Goal: Task Accomplishment & Management: Use online tool/utility

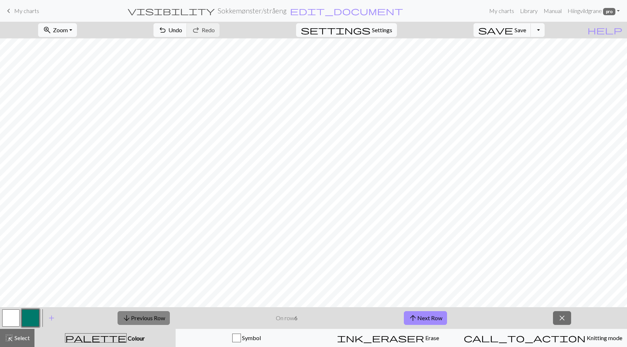
click at [132, 316] on button "arrow_downward Previous Row" at bounding box center [143, 318] width 52 height 14
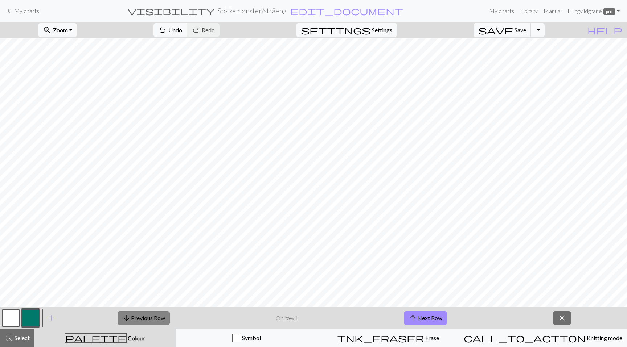
click at [132, 316] on button "arrow_downward Previous Row" at bounding box center [143, 318] width 52 height 14
click at [415, 314] on span "arrow_upward" at bounding box center [412, 318] width 9 height 10
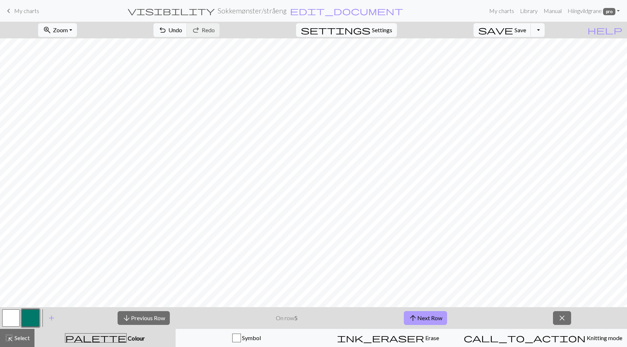
click at [415, 314] on span "arrow_upward" at bounding box center [412, 318] width 9 height 10
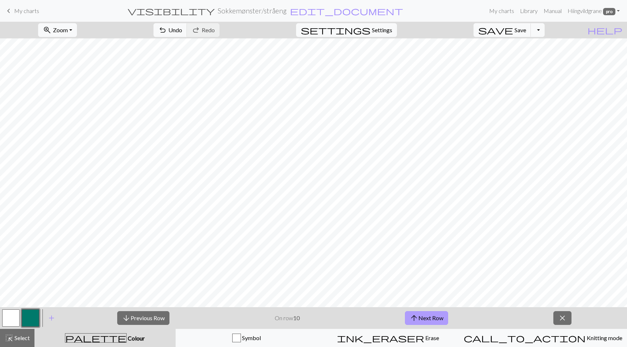
click at [415, 314] on span "arrow_upward" at bounding box center [413, 318] width 9 height 10
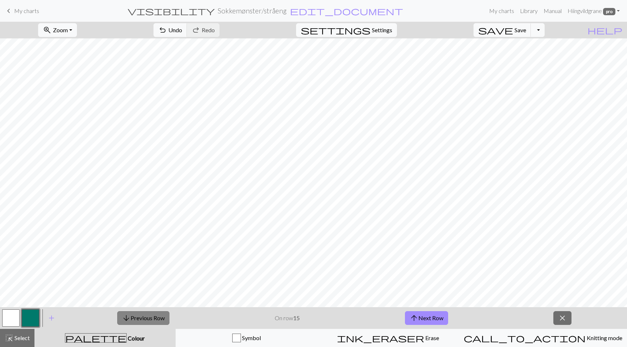
click at [150, 319] on button "arrow_downward Previous Row" at bounding box center [143, 318] width 52 height 14
click at [441, 316] on button "arrow_upward Next Row" at bounding box center [426, 318] width 43 height 14
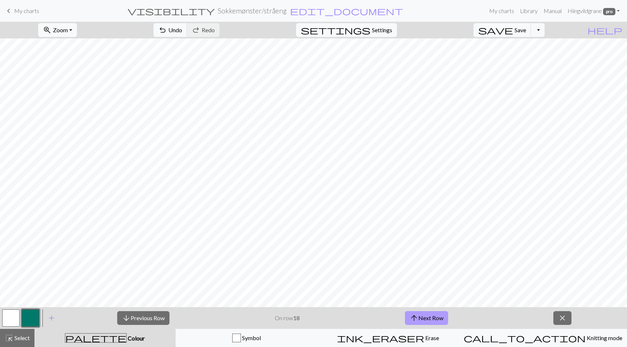
click at [441, 316] on button "arrow_upward Next Row" at bounding box center [426, 318] width 43 height 14
click at [161, 315] on button "arrow_downward Previous Row" at bounding box center [143, 318] width 52 height 14
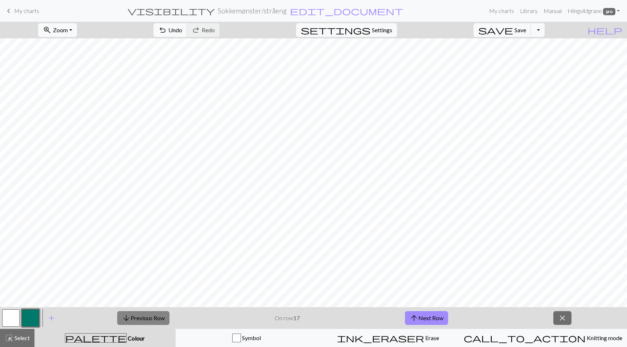
click at [161, 315] on button "arrow_downward Previous Row" at bounding box center [143, 318] width 52 height 14
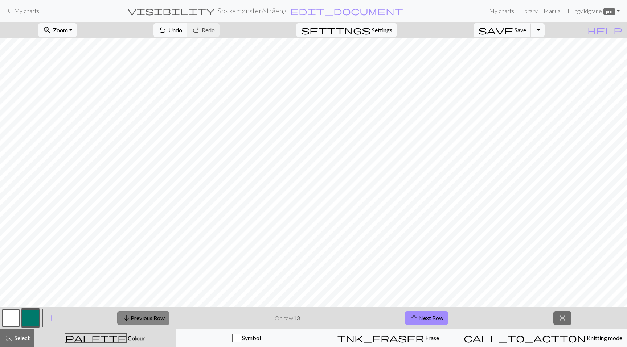
click at [161, 315] on button "arrow_downward Previous Row" at bounding box center [143, 318] width 52 height 14
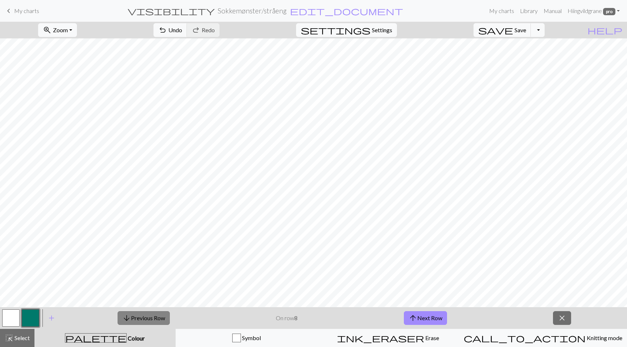
click at [161, 315] on button "arrow_downward Previous Row" at bounding box center [143, 318] width 52 height 14
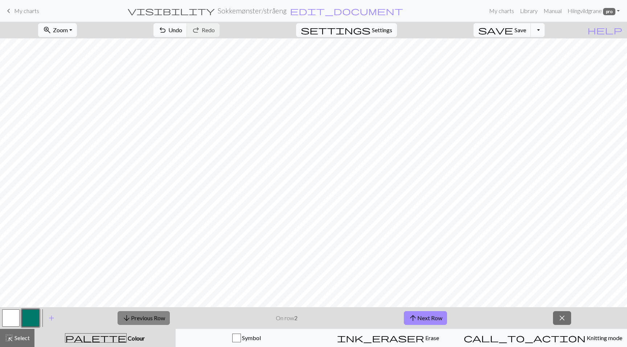
click at [161, 315] on button "arrow_downward Previous Row" at bounding box center [143, 318] width 52 height 14
click at [432, 318] on button "arrow_upward Next Row" at bounding box center [425, 318] width 43 height 14
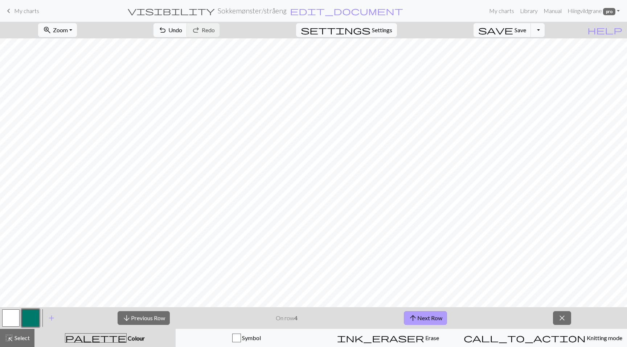
click at [432, 318] on button "arrow_upward Next Row" at bounding box center [425, 318] width 43 height 14
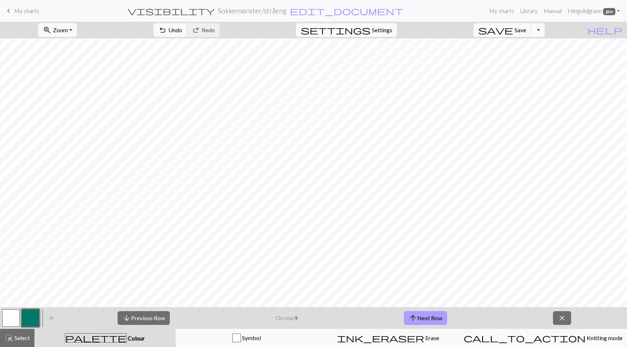
click at [432, 318] on button "arrow_upward Next Row" at bounding box center [425, 318] width 43 height 14
click at [432, 318] on button "arrow_upward Next Row" at bounding box center [426, 318] width 43 height 14
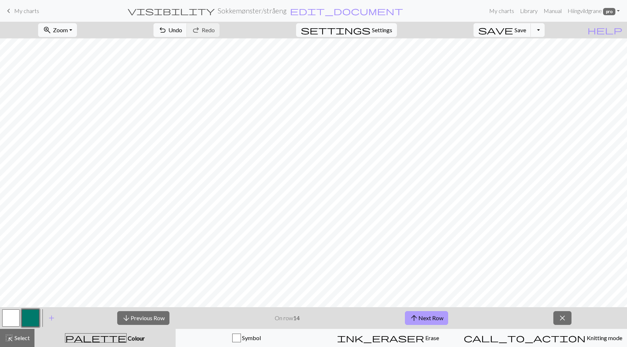
click at [432, 318] on button "arrow_upward Next Row" at bounding box center [426, 318] width 43 height 14
click at [436, 315] on button "arrow_upward Next Row" at bounding box center [426, 318] width 43 height 14
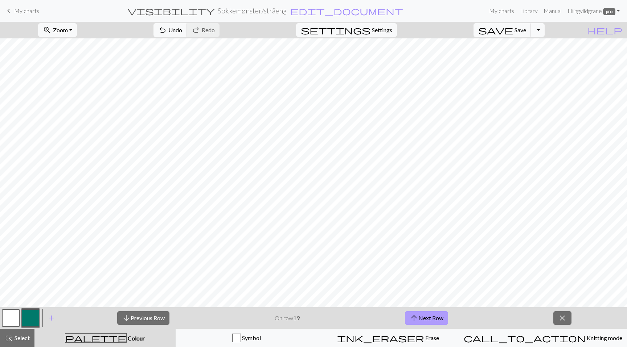
click at [436, 315] on button "arrow_upward Next Row" at bounding box center [426, 318] width 43 height 14
click at [144, 313] on button "arrow_downward Previous Row" at bounding box center [143, 318] width 52 height 14
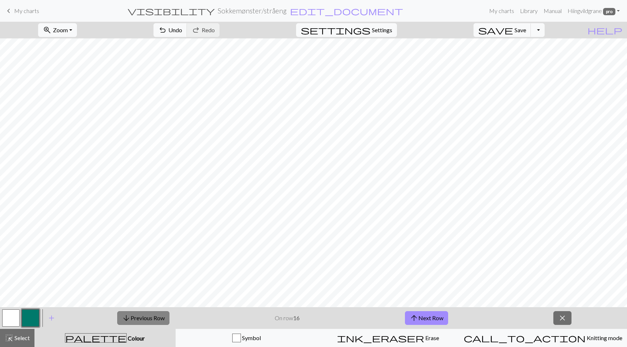
click at [144, 313] on button "arrow_downward Previous Row" at bounding box center [143, 318] width 52 height 14
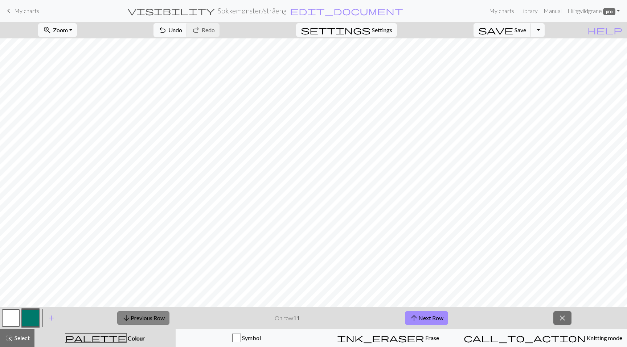
click at [144, 313] on button "arrow_downward Previous Row" at bounding box center [143, 318] width 52 height 14
click at [145, 313] on button "arrow_downward Previous Row" at bounding box center [143, 318] width 52 height 14
click at [146, 313] on button "arrow_downward Previous Row" at bounding box center [143, 318] width 52 height 14
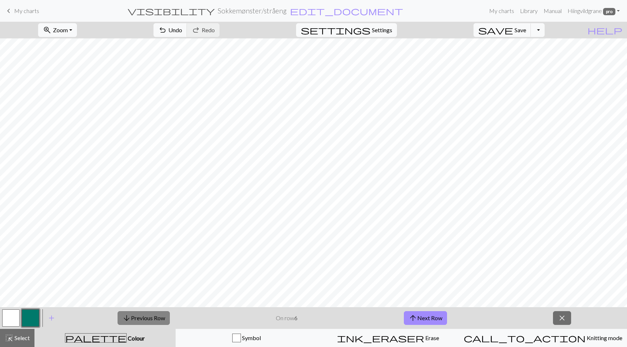
click at [146, 313] on button "arrow_downward Previous Row" at bounding box center [143, 318] width 52 height 14
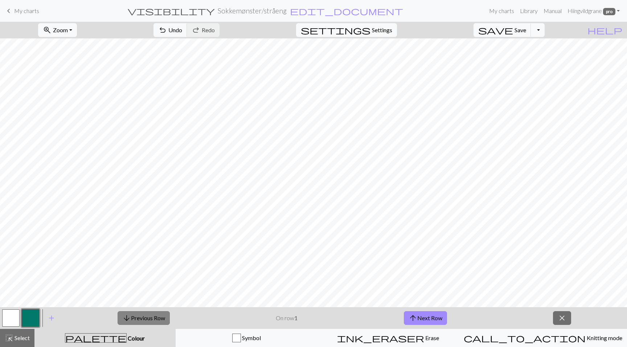
click at [146, 313] on button "arrow_downward Previous Row" at bounding box center [143, 318] width 52 height 14
click at [417, 317] on span "arrow_upward" at bounding box center [412, 318] width 9 height 10
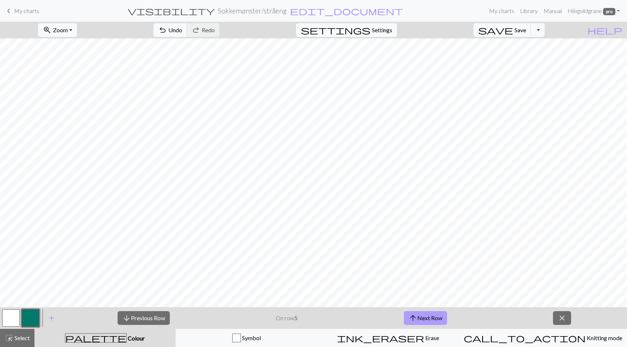
click at [417, 317] on span "arrow_upward" at bounding box center [412, 318] width 9 height 10
click at [429, 319] on button "arrow_upward Next Row" at bounding box center [425, 318] width 43 height 14
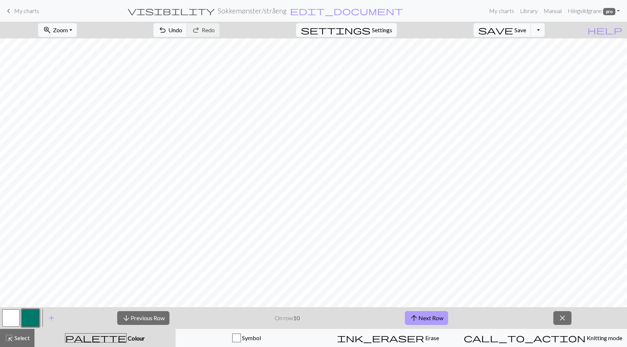
click at [429, 319] on button "arrow_upward Next Row" at bounding box center [426, 318] width 43 height 14
click at [429, 318] on button "arrow_upward Next Row" at bounding box center [426, 318] width 43 height 14
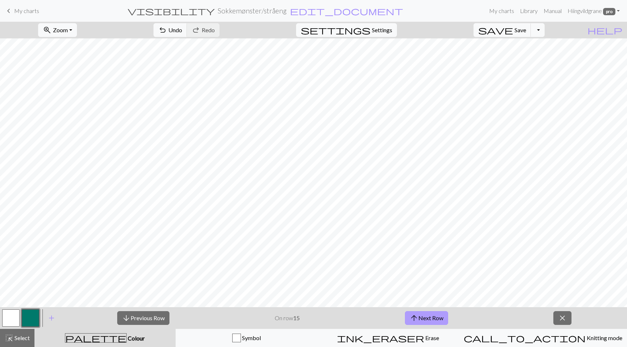
click at [429, 318] on button "arrow_upward Next Row" at bounding box center [426, 318] width 43 height 14
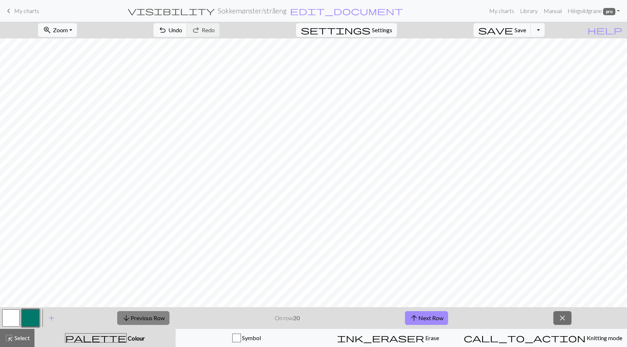
click at [150, 321] on button "arrow_downward Previous Row" at bounding box center [143, 318] width 52 height 14
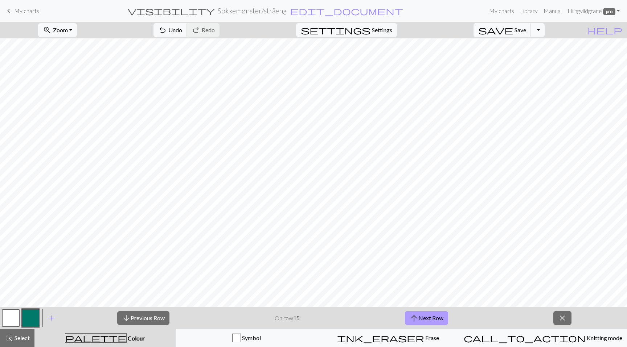
click at [425, 317] on button "arrow_upward Next Row" at bounding box center [426, 318] width 43 height 14
click at [427, 322] on button "arrow_upward Next Row" at bounding box center [426, 318] width 43 height 14
click at [433, 319] on button "arrow_upward Next Row" at bounding box center [426, 318] width 43 height 14
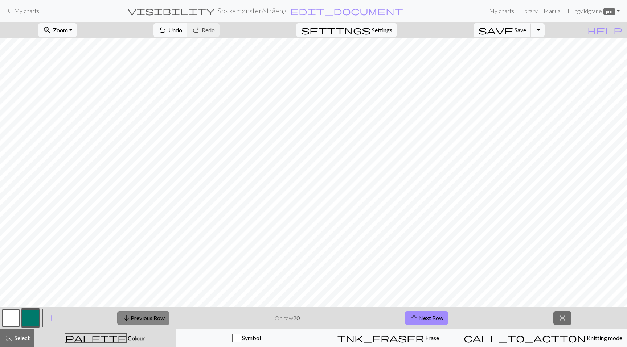
click at [158, 317] on button "arrow_downward Previous Row" at bounding box center [143, 318] width 52 height 14
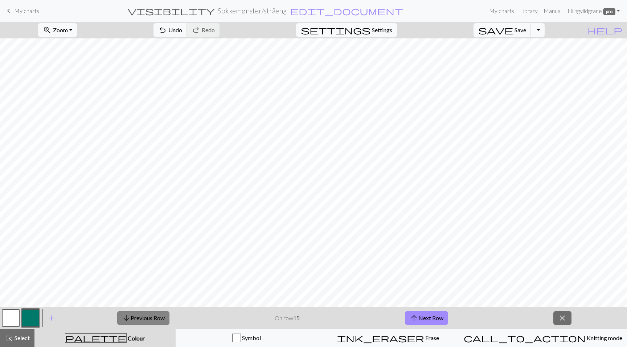
click at [158, 317] on button "arrow_downward Previous Row" at bounding box center [143, 318] width 52 height 14
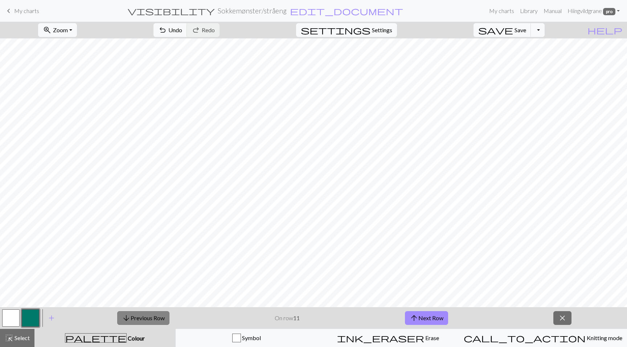
click at [158, 317] on button "arrow_downward Previous Row" at bounding box center [143, 318] width 52 height 14
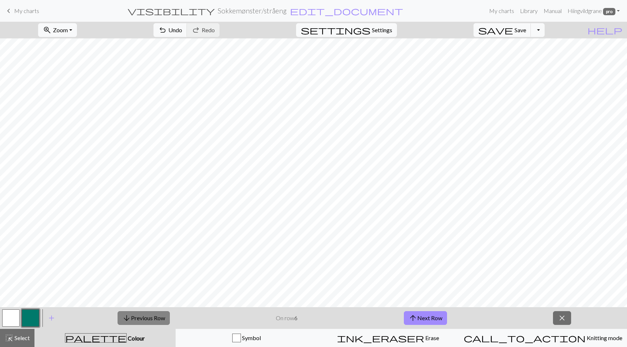
click at [158, 317] on button "arrow_downward Previous Row" at bounding box center [143, 318] width 52 height 14
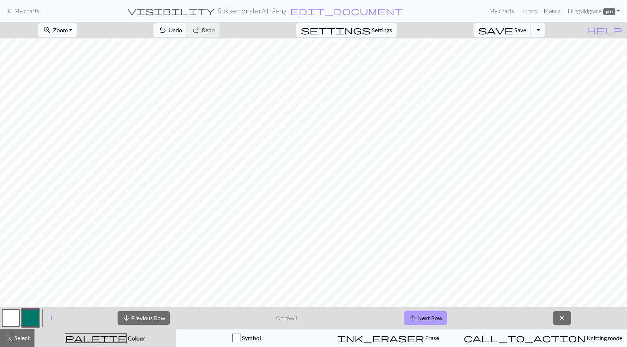
click at [436, 313] on button "arrow_upward Next Row" at bounding box center [425, 318] width 43 height 14
click at [436, 314] on button "arrow_upward Next Row" at bounding box center [425, 318] width 43 height 14
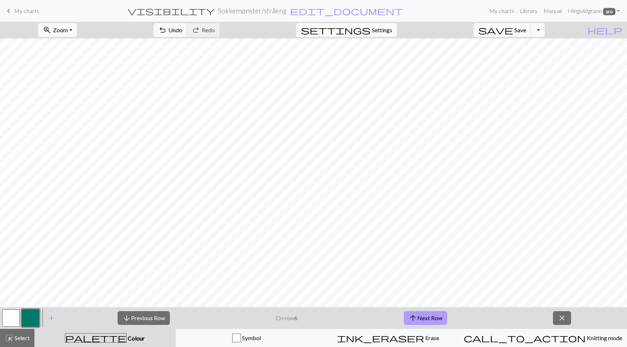
click at [436, 314] on button "arrow_upward Next Row" at bounding box center [425, 318] width 43 height 14
